Goal: Task Accomplishment & Management: Manage account settings

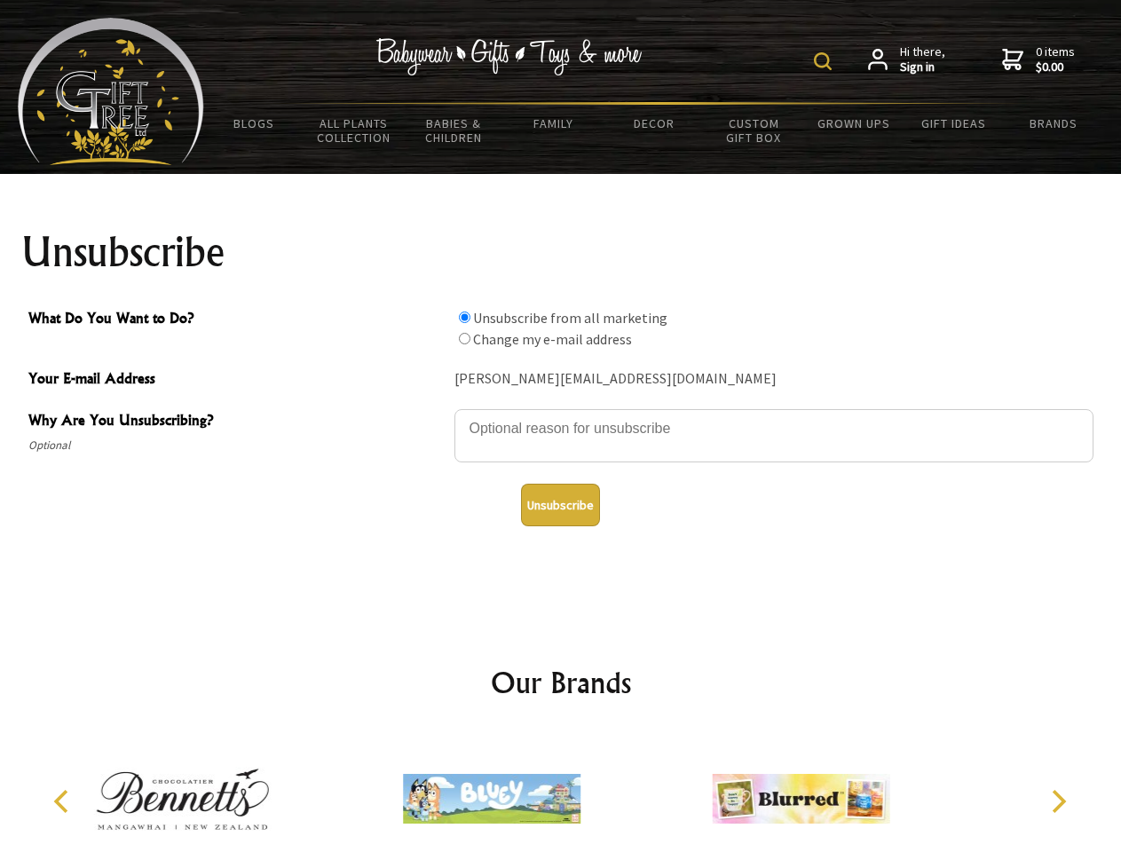
click at [825, 61] on img at bounding box center [823, 61] width 18 height 18
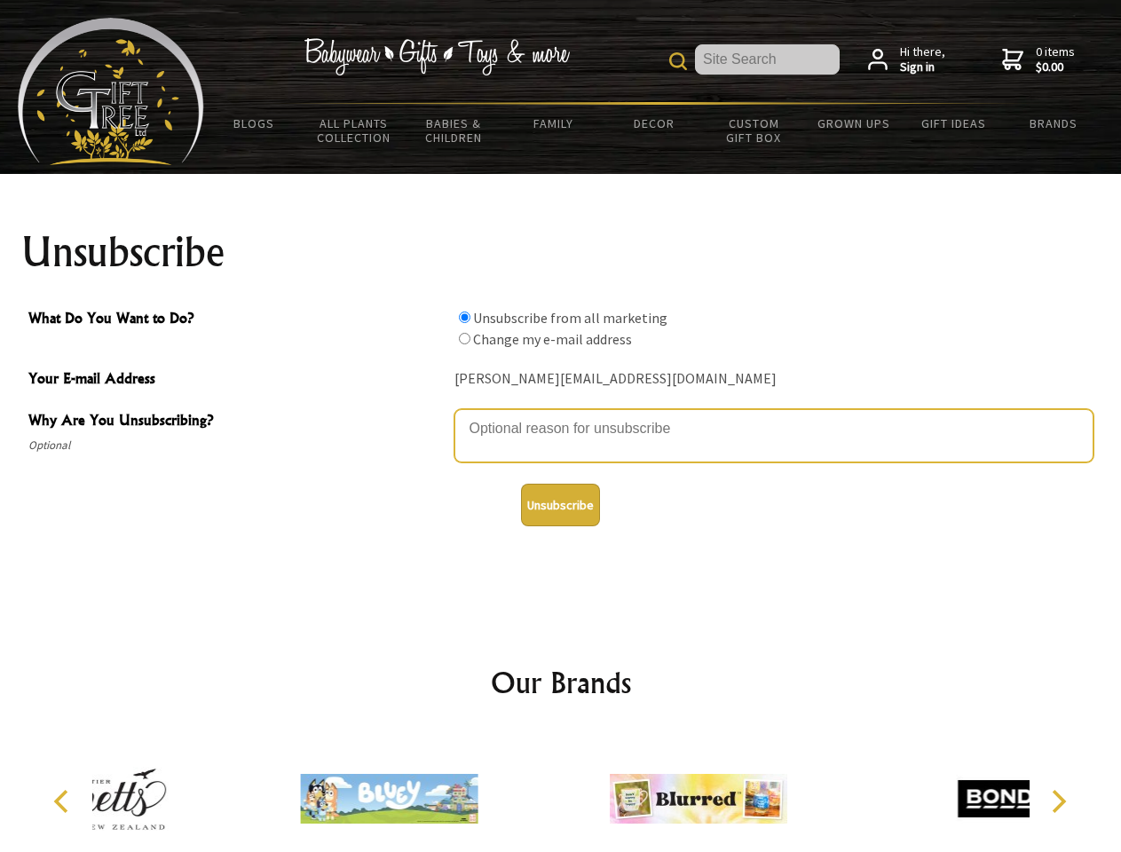
click at [561, 415] on textarea "Why Are You Unsubscribing?" at bounding box center [773, 435] width 639 height 53
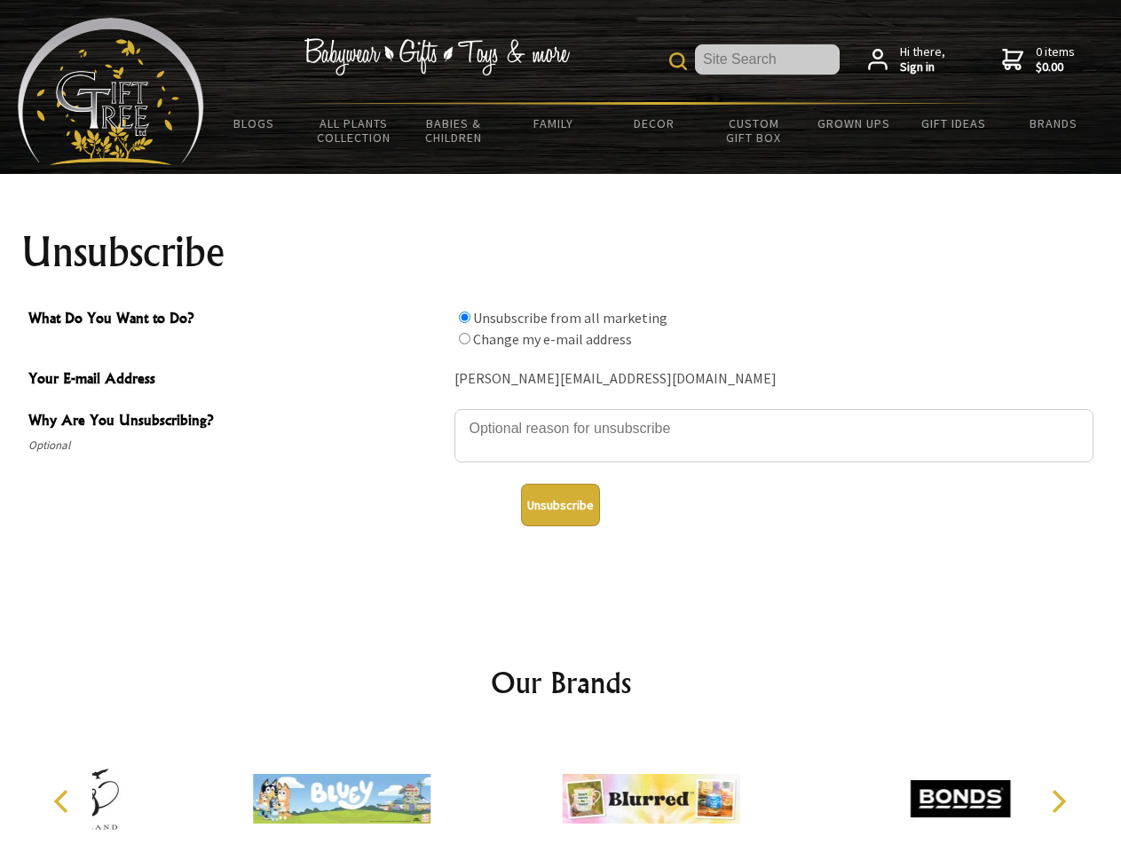
click at [464, 317] on input "What Do You Want to Do?" at bounding box center [465, 317] width 12 height 12
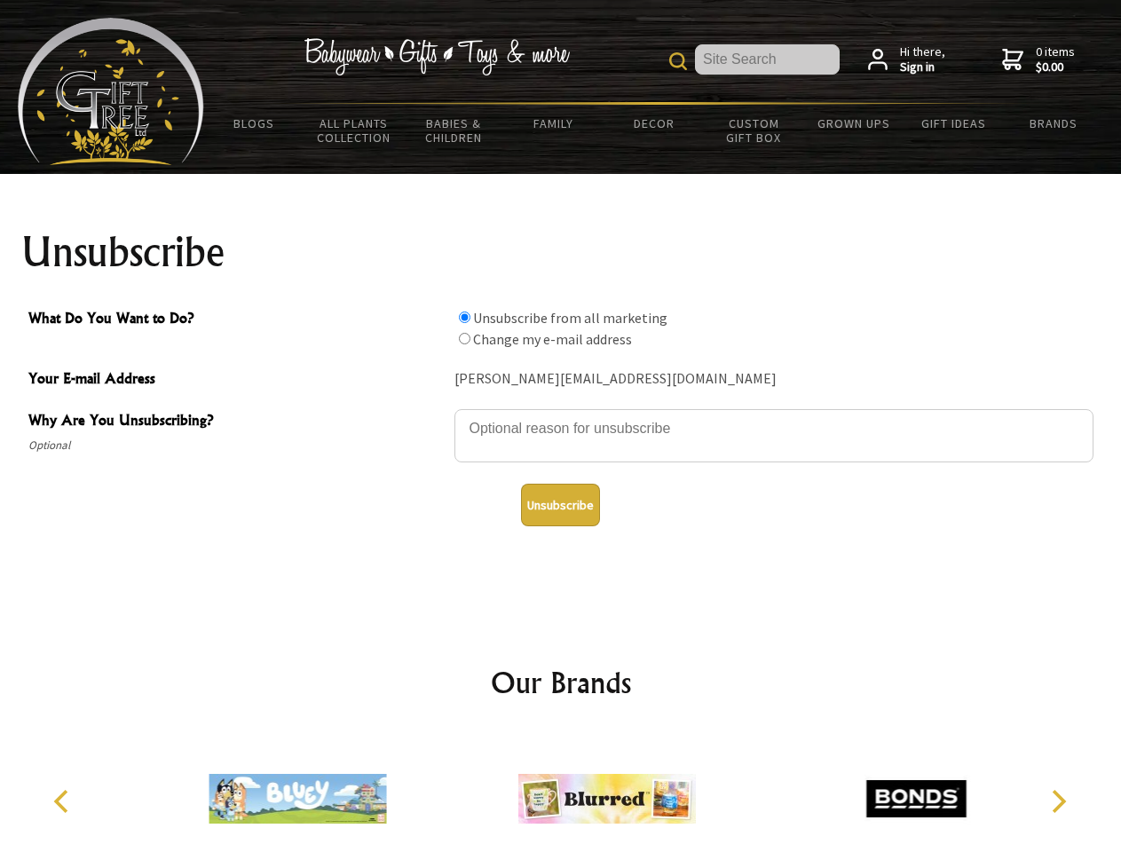
click at [464, 338] on input "What Do You Want to Do?" at bounding box center [465, 339] width 12 height 12
radio input "true"
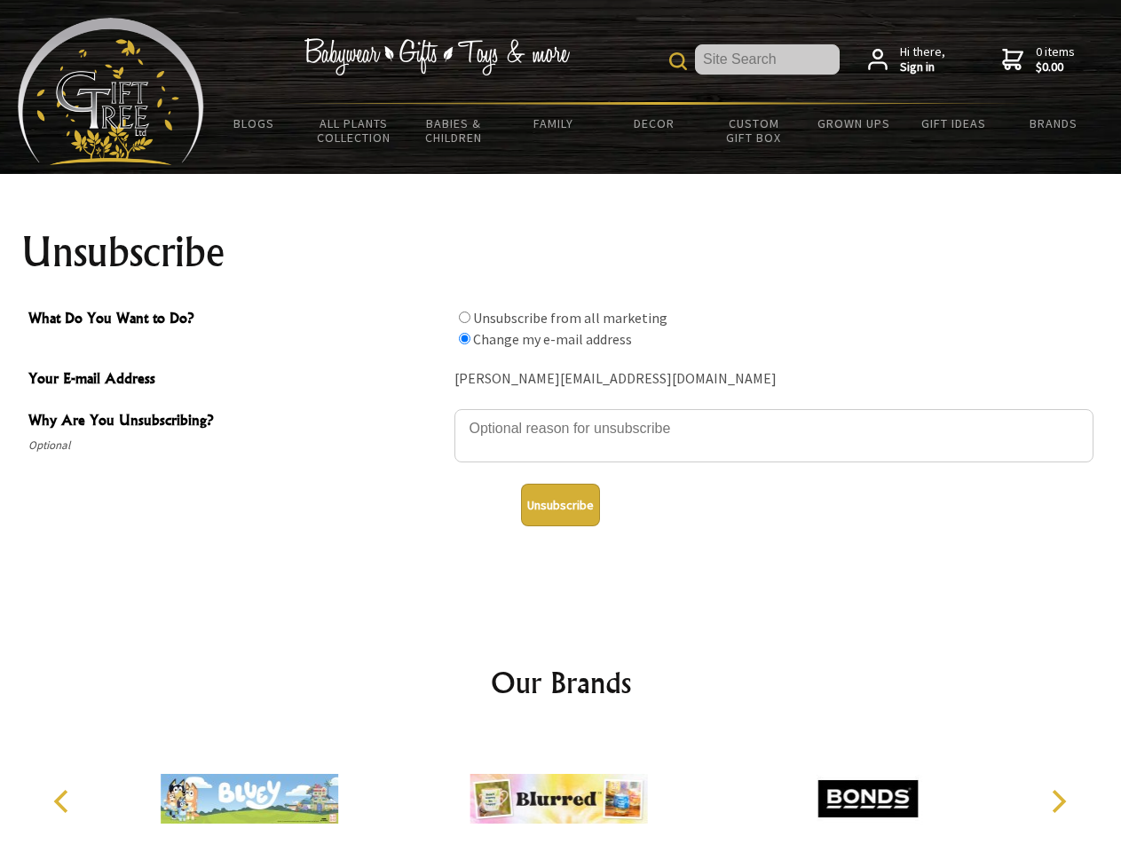
click at [560, 505] on button "Unsubscribe" at bounding box center [560, 505] width 79 height 43
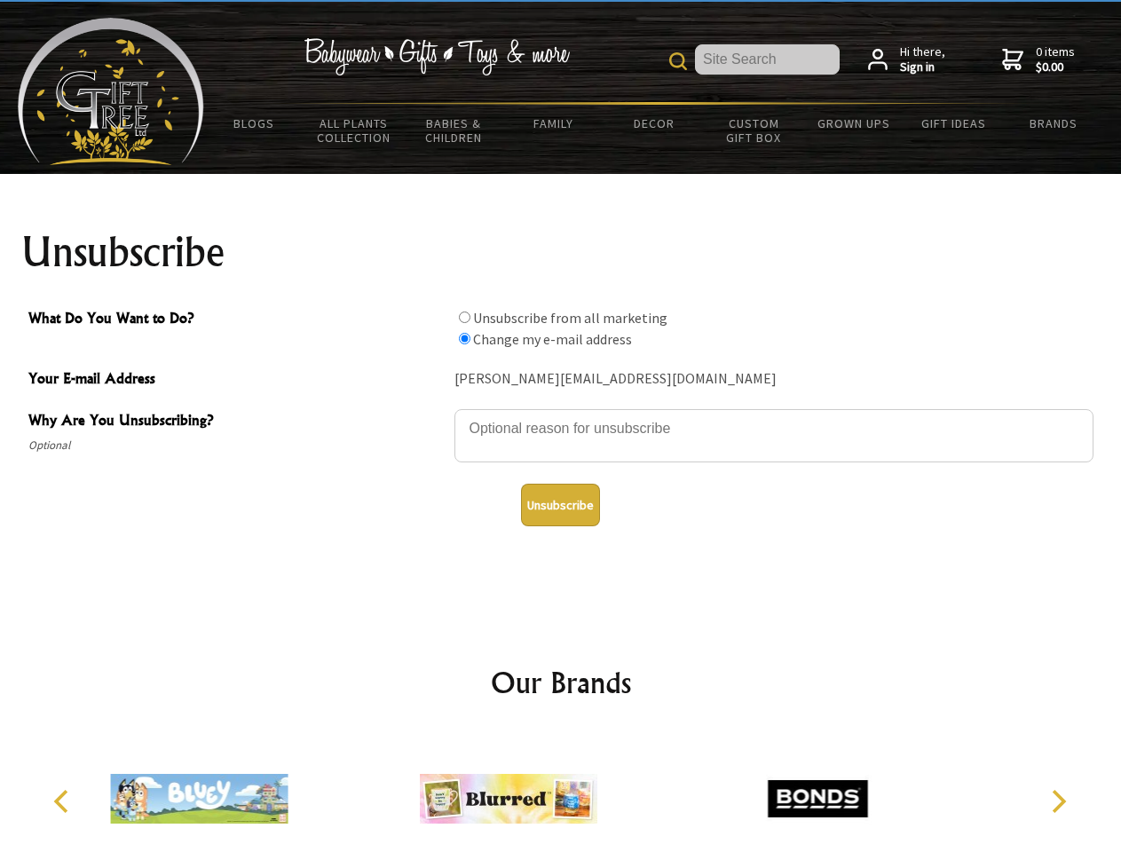
click at [561, 791] on div at bounding box center [508, 801] width 309 height 138
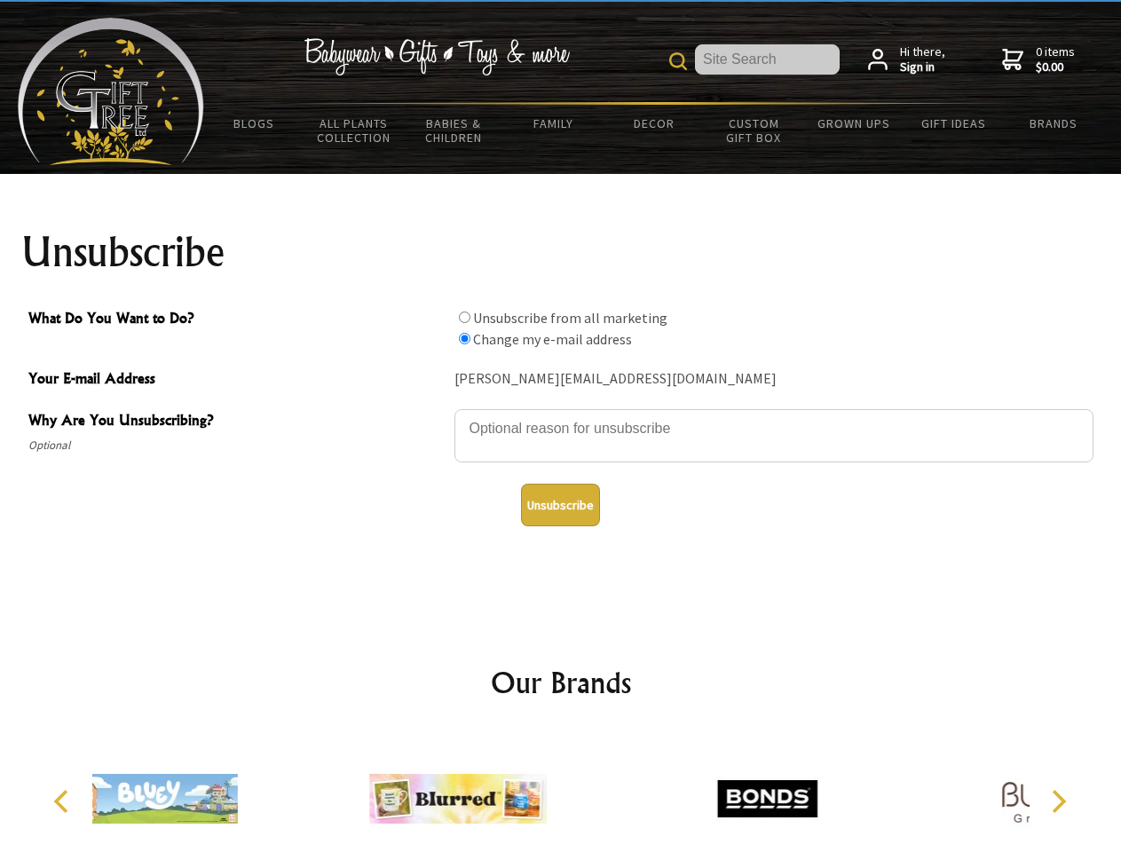
click at [64, 801] on icon "Previous" at bounding box center [62, 801] width 23 height 23
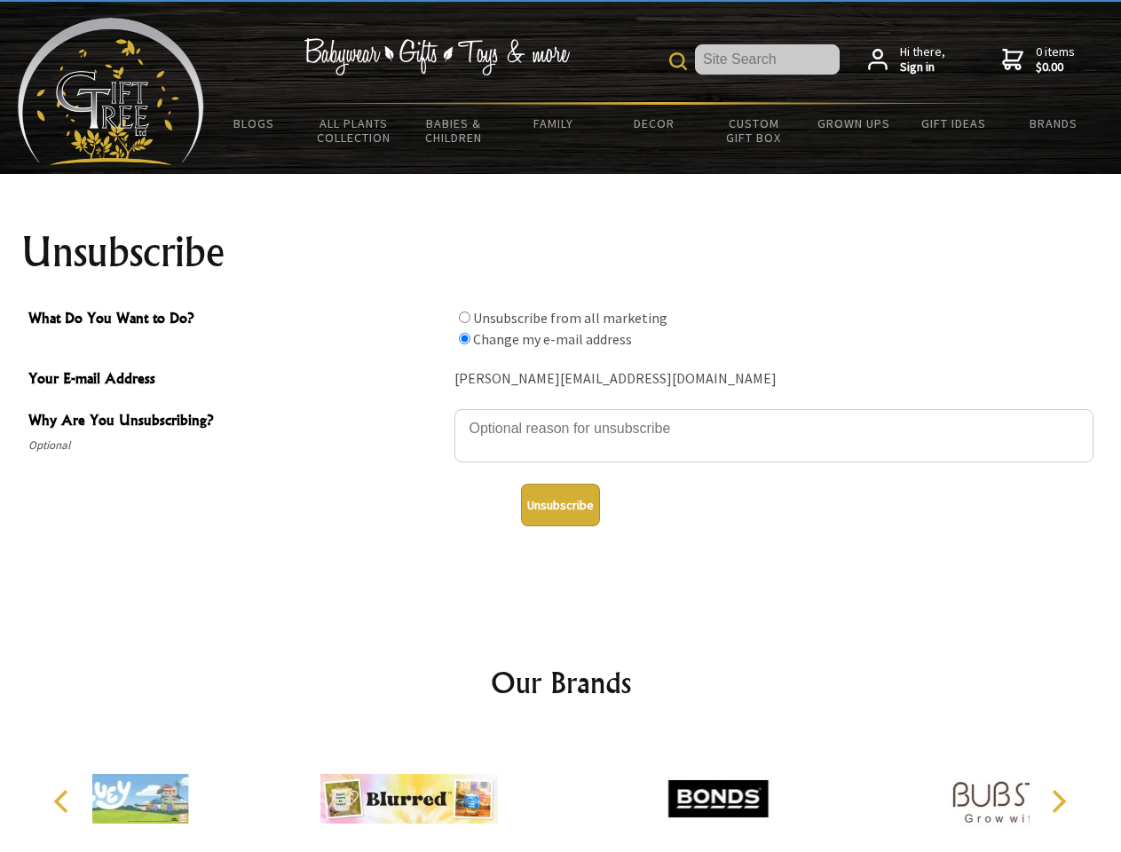
click at [1058, 801] on icon "Next" at bounding box center [1056, 801] width 23 height 23
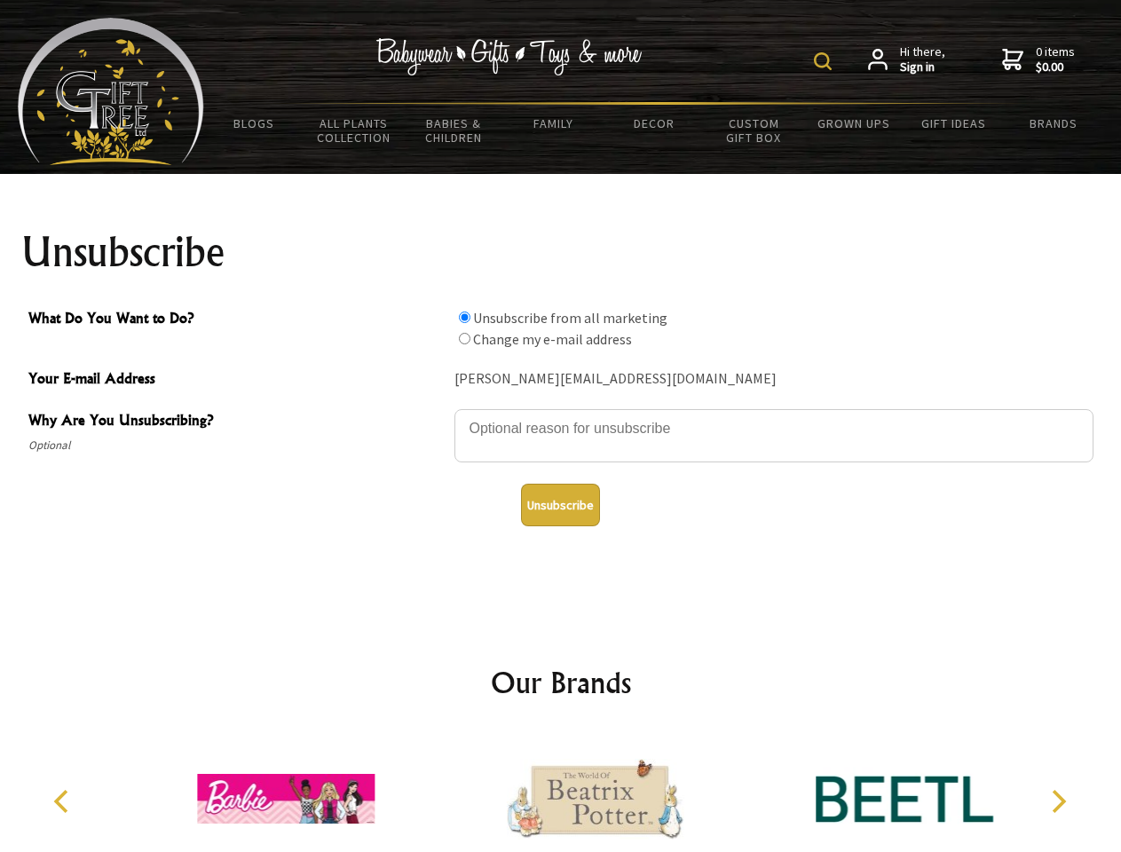
click at [825, 61] on img at bounding box center [823, 61] width 18 height 18
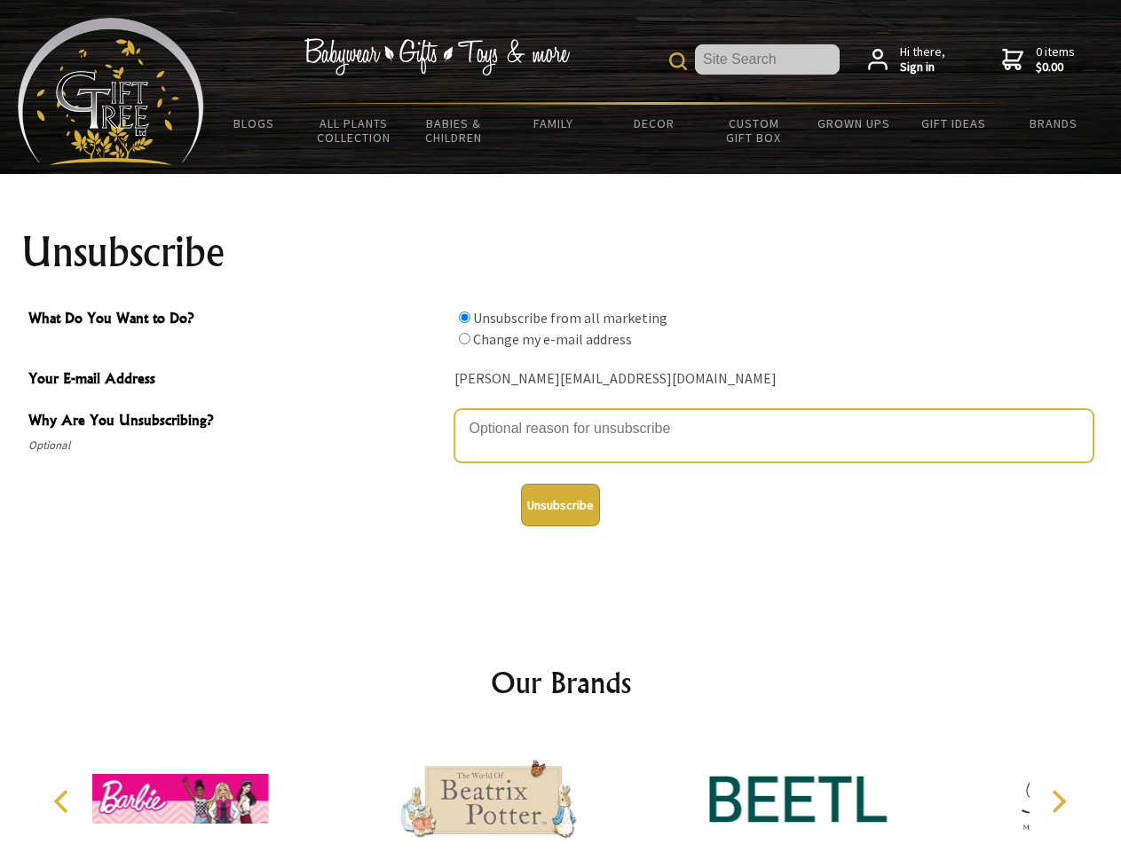
click at [561, 415] on textarea "Why Are You Unsubscribing?" at bounding box center [773, 435] width 639 height 53
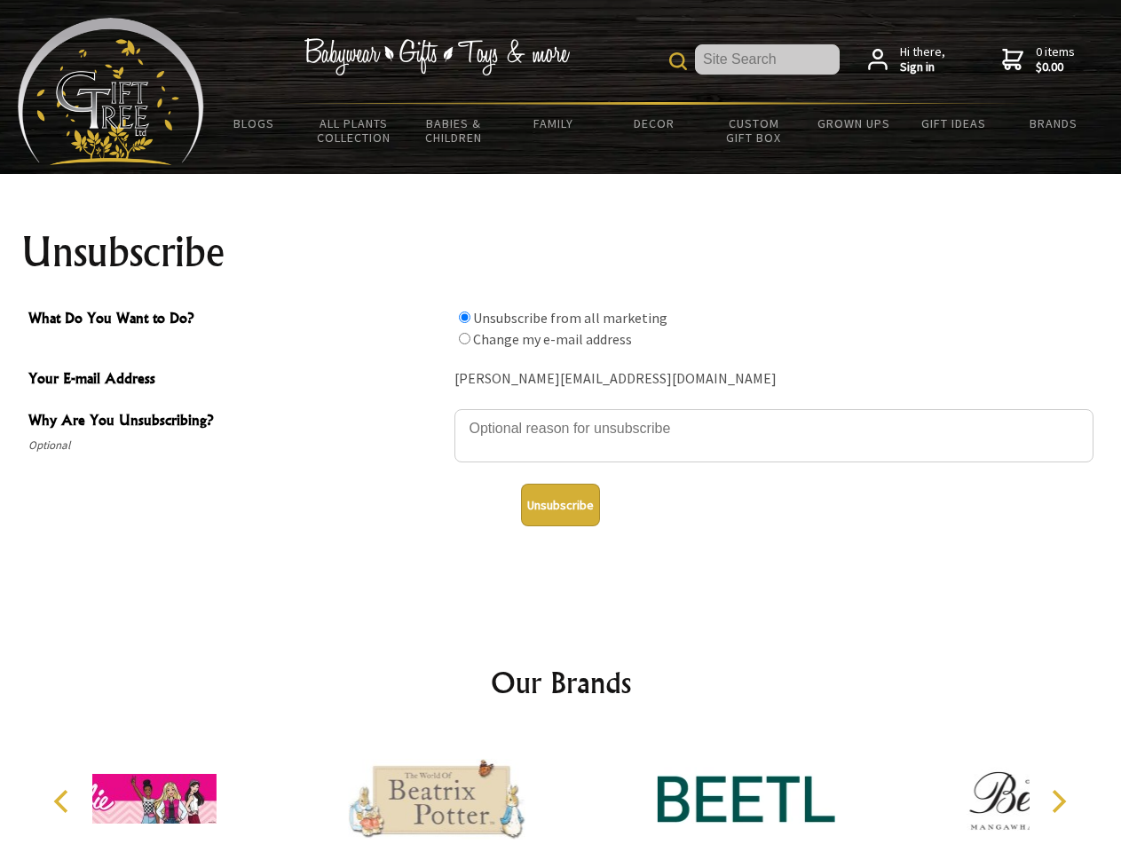
click at [464, 317] on input "What Do You Want to Do?" at bounding box center [465, 317] width 12 height 12
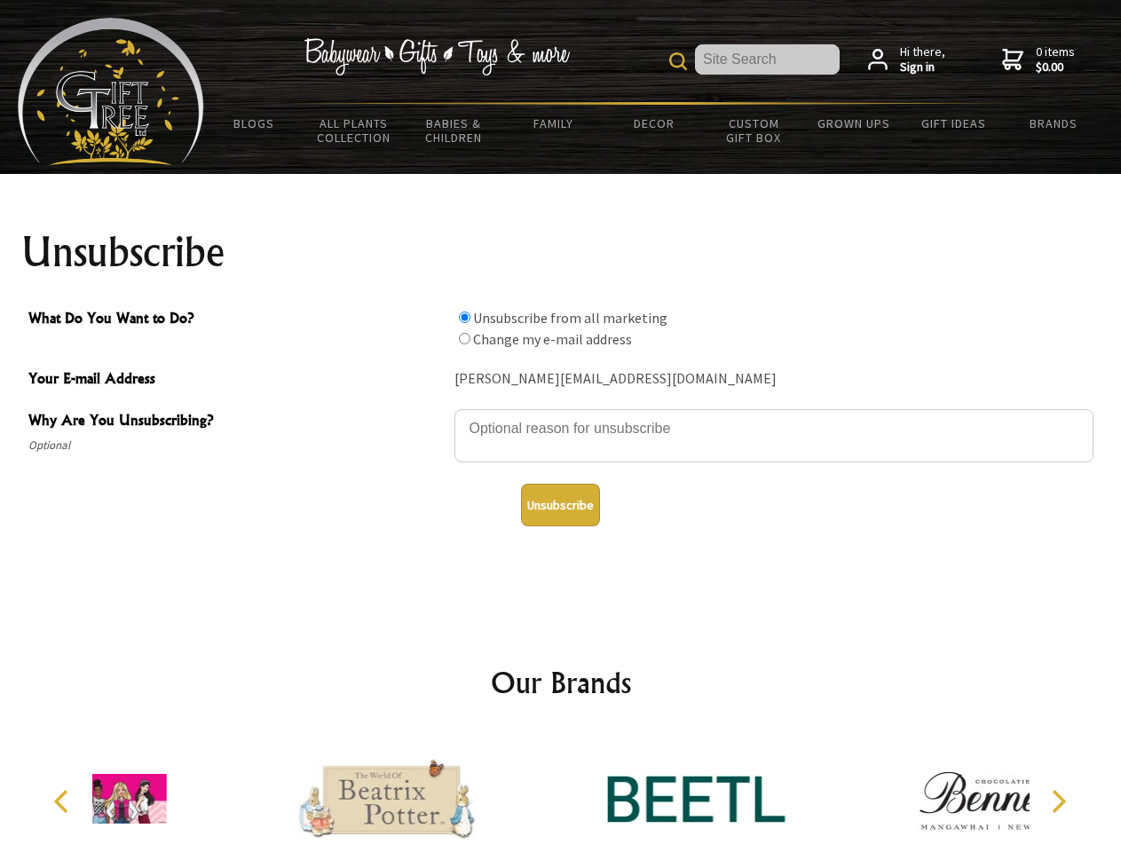
click at [464, 338] on input "What Do You Want to Do?" at bounding box center [465, 339] width 12 height 12
radio input "true"
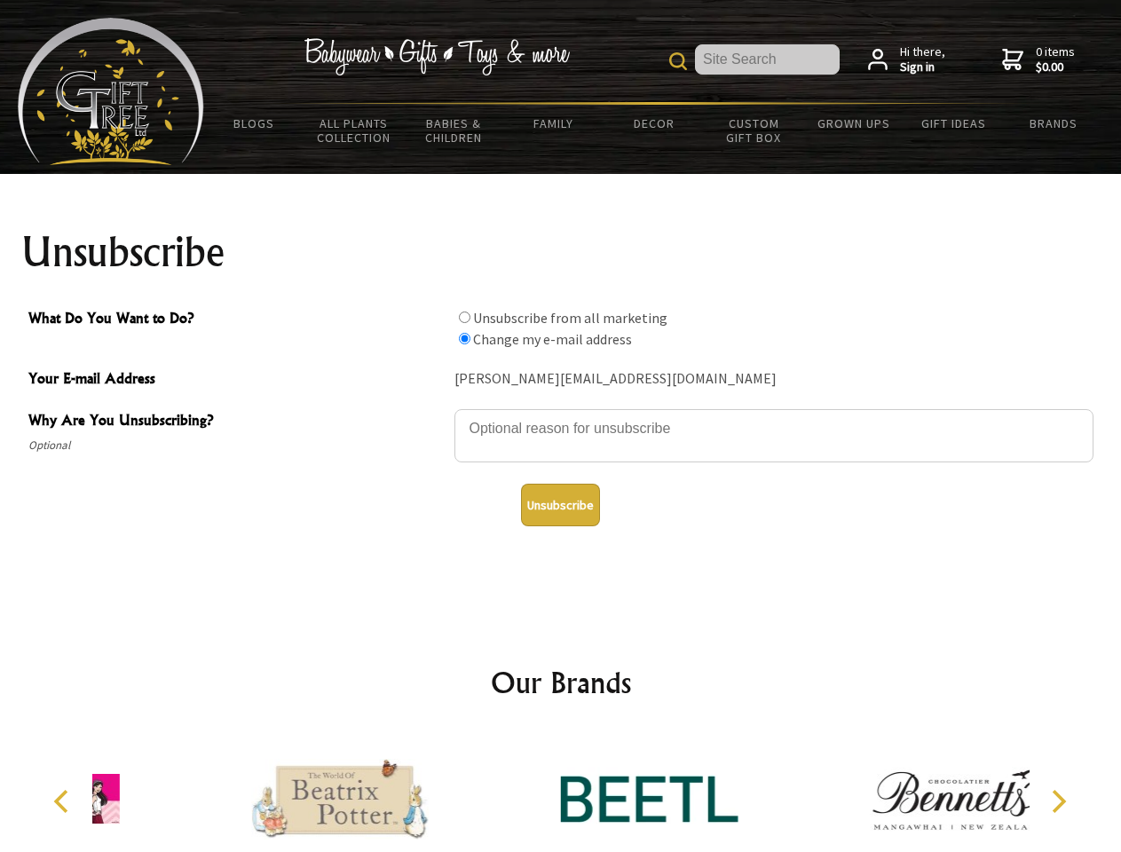
click at [560, 505] on button "Unsubscribe" at bounding box center [560, 505] width 79 height 43
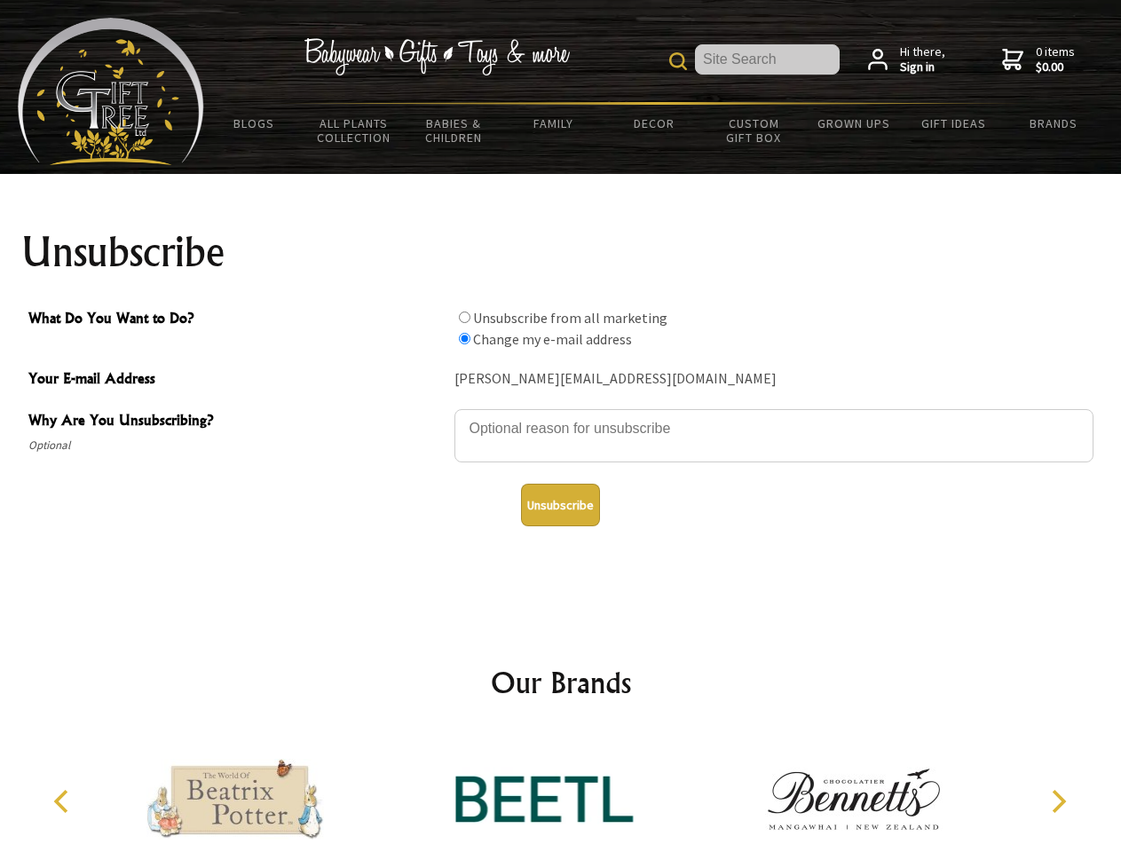
click at [64, 801] on icon "Previous" at bounding box center [62, 801] width 23 height 23
click at [1058, 801] on icon "Next" at bounding box center [1056, 801] width 23 height 23
